Goal: Transaction & Acquisition: Subscribe to service/newsletter

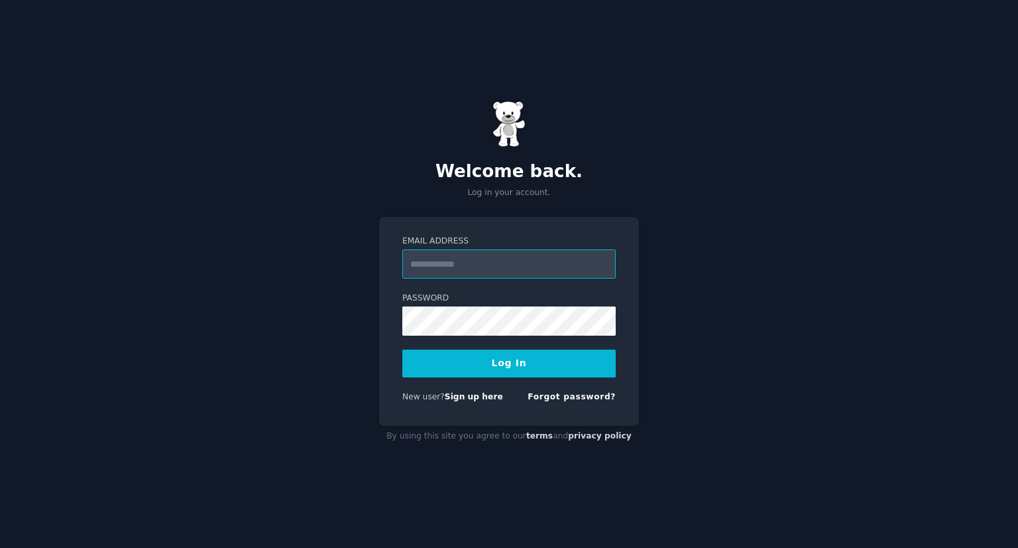
click at [538, 262] on input "Email Address" at bounding box center [508, 263] width 213 height 29
type input "**********"
click at [570, 358] on button "Log In" at bounding box center [508, 363] width 213 height 28
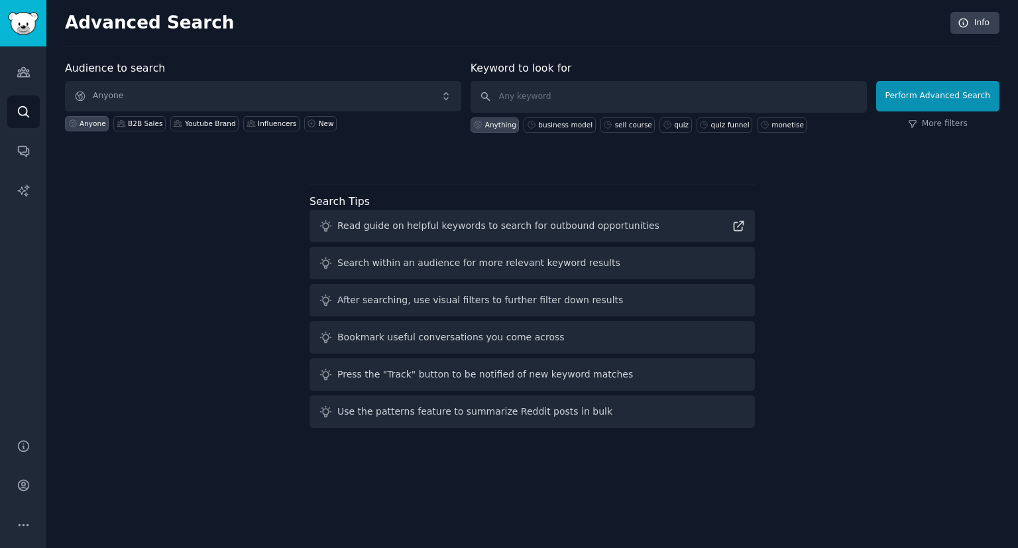
click at [883, 237] on div "Audience to search Anyone Anyone B2B Sales Youtube Brand Influencers New Keywor…" at bounding box center [532, 246] width 935 height 373
click at [838, 231] on div "Audience to search Anyone Anyone B2B Sales Youtube Brand Influencers New Keywor…" at bounding box center [532, 246] width 935 height 373
click at [29, 68] on icon "Sidebar" at bounding box center [24, 72] width 14 height 14
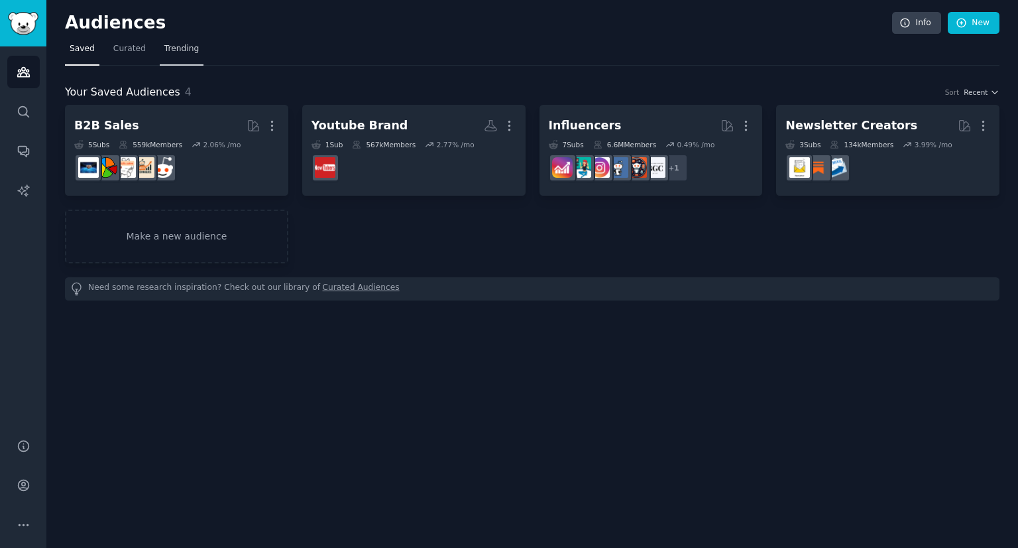
click at [171, 40] on link "Trending" at bounding box center [182, 51] width 44 height 27
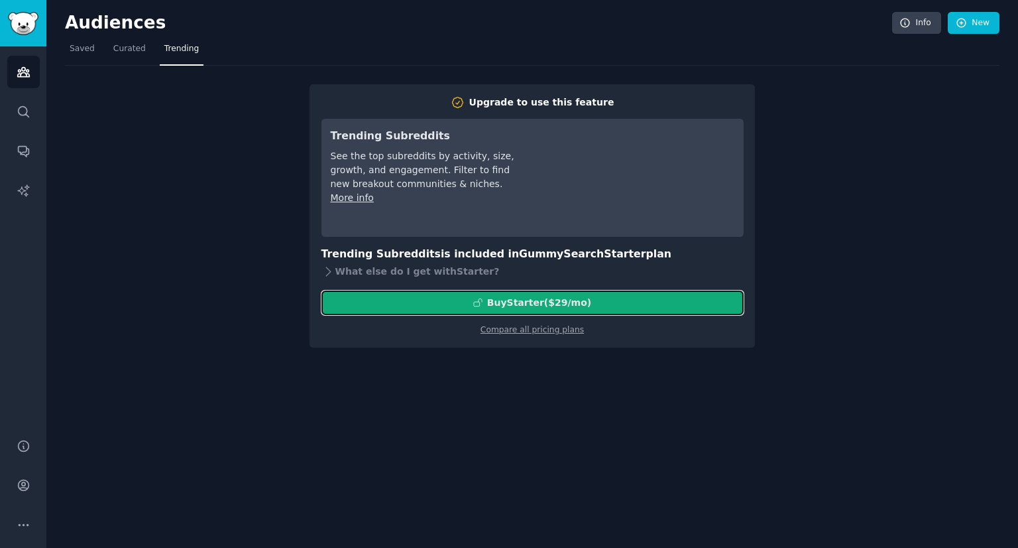
click at [534, 306] on div "Buy Starter ($ 29 /mo )" at bounding box center [539, 303] width 104 height 14
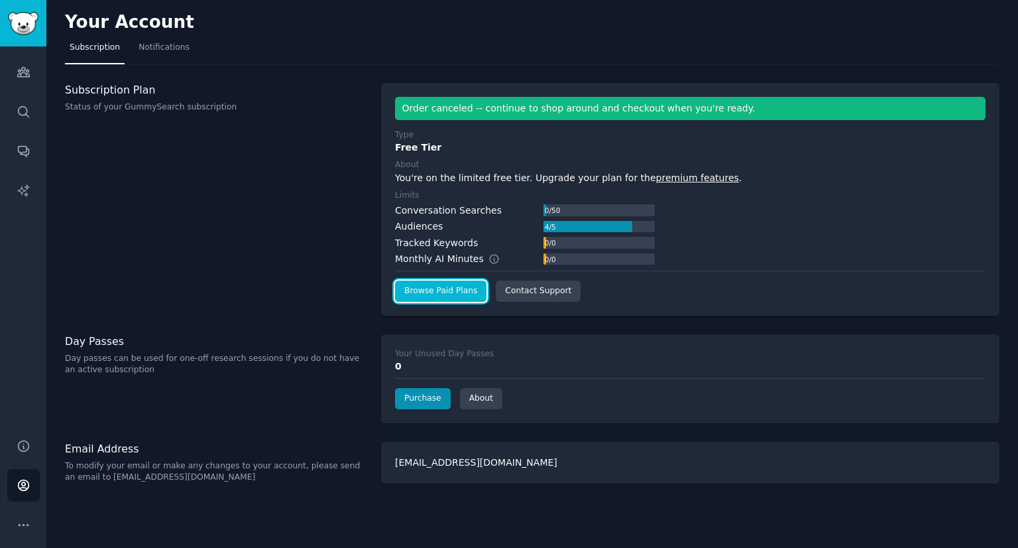
click at [462, 286] on link "Browse Paid Plans" at bounding box center [440, 290] width 91 height 21
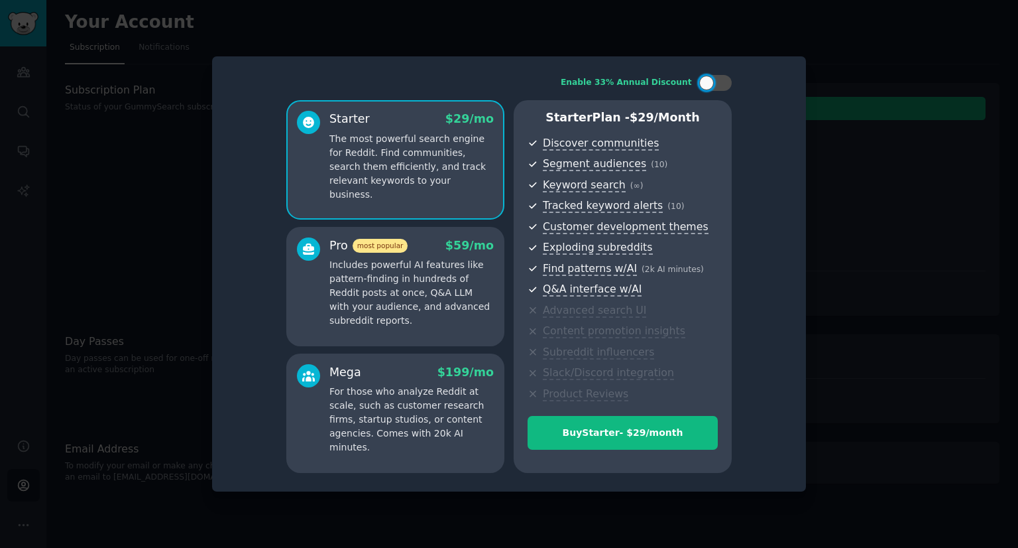
click at [427, 303] on p "Includes powerful AI features like pattern-finding in hundreds of Reddit posts …" at bounding box center [411, 293] width 164 height 70
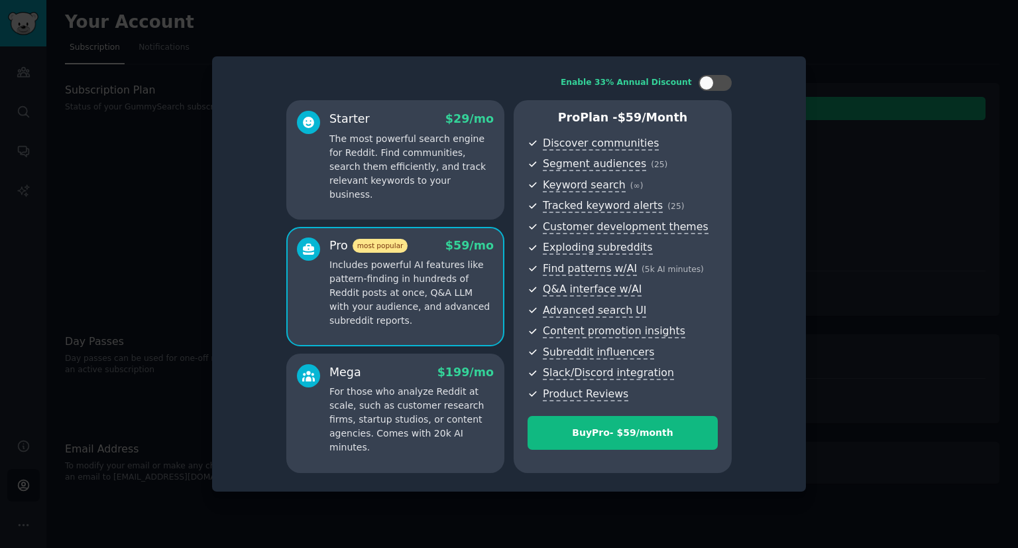
click at [437, 174] on p "The most powerful search engine for Reddit. Find communities, search them effic…" at bounding box center [411, 167] width 164 height 70
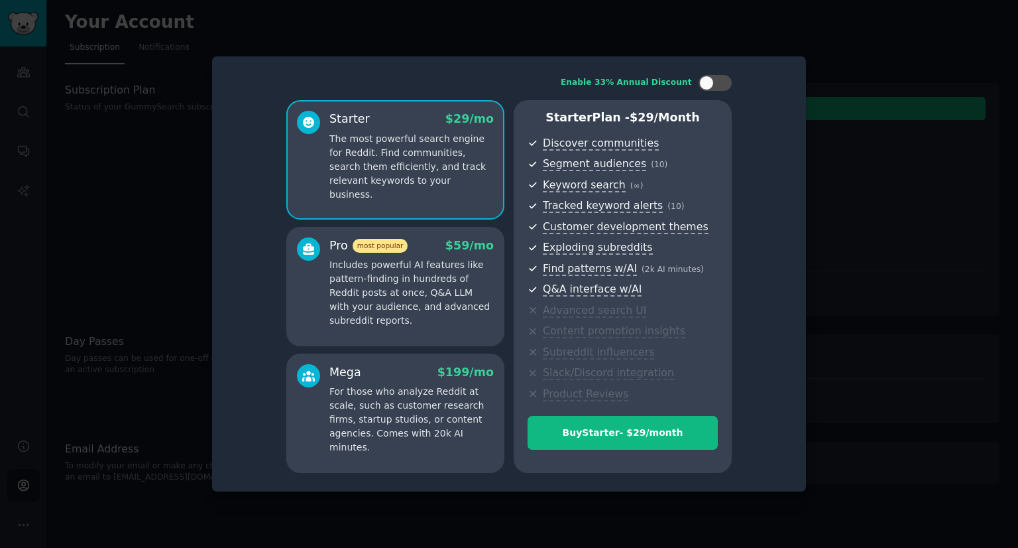
click at [409, 303] on p "Includes powerful AI features like pattern-finding in hundreds of Reddit posts …" at bounding box center [411, 293] width 164 height 70
